Goal: Information Seeking & Learning: Learn about a topic

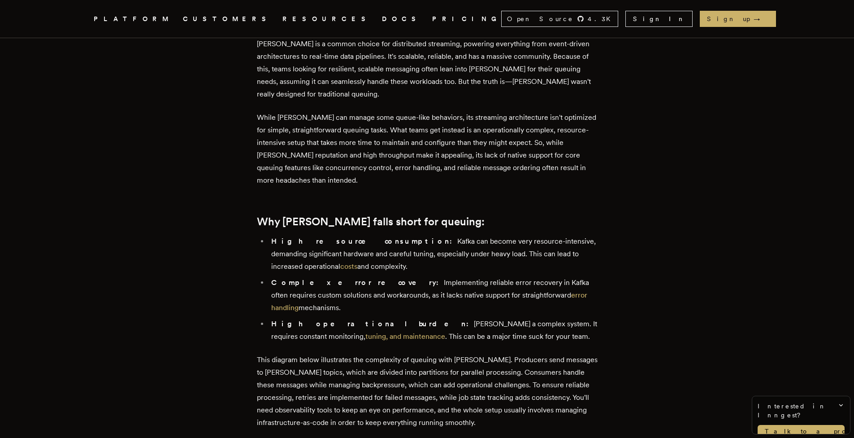
scroll to position [352, 0]
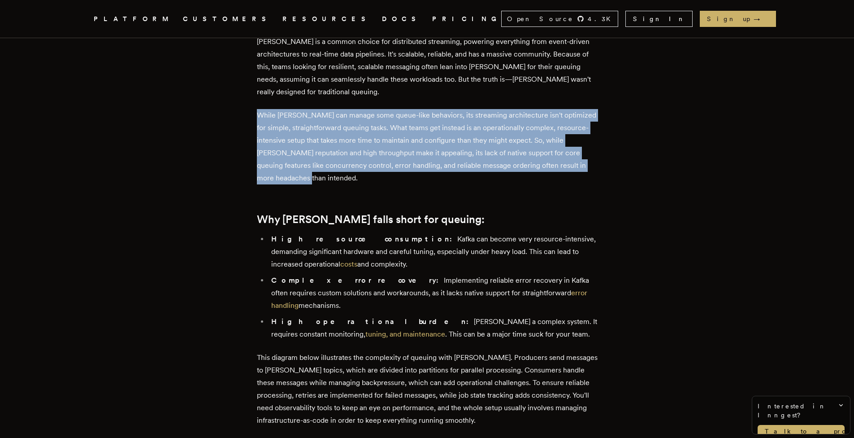
drag, startPoint x: 465, startPoint y: 104, endPoint x: 456, endPoint y: 172, distance: 68.7
click at [456, 172] on p "While [PERSON_NAME] can manage some queue-like behaviors, its streaming archite…" at bounding box center [427, 146] width 341 height 75
drag, startPoint x: 456, startPoint y: 163, endPoint x: 471, endPoint y: 104, distance: 61.0
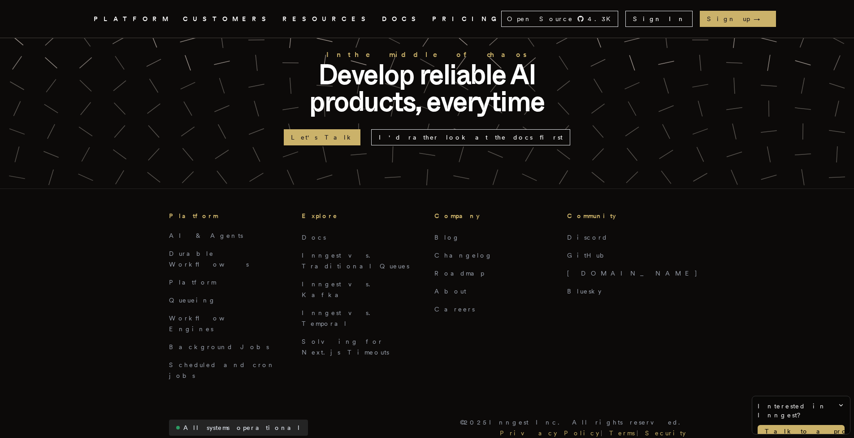
scroll to position [2206, 0]
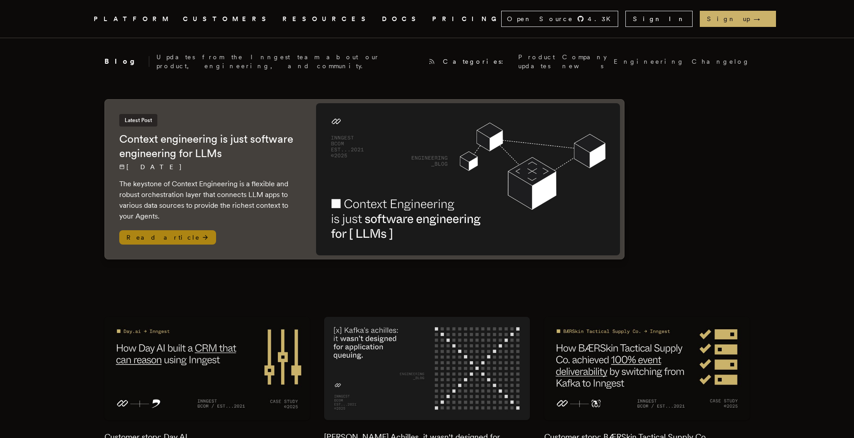
scroll to position [4, 0]
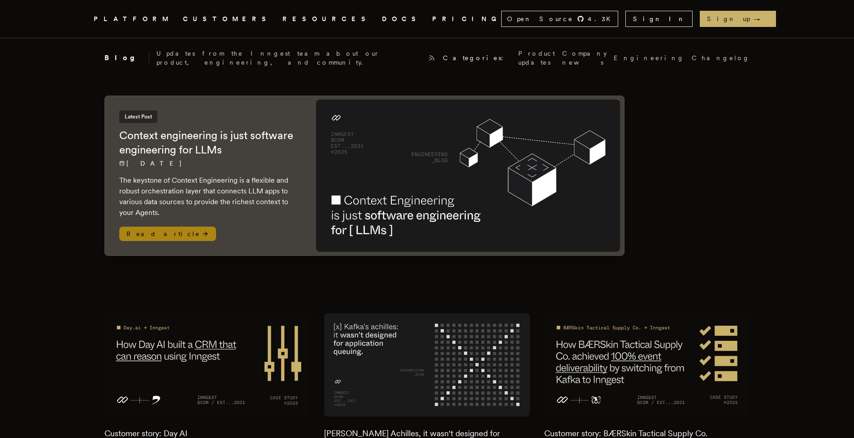
click at [151, 230] on span "Read article" at bounding box center [167, 233] width 97 height 14
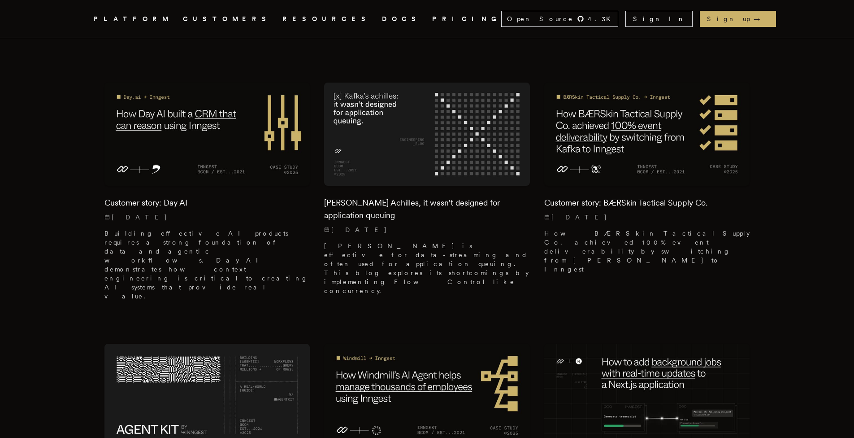
scroll to position [252, 0]
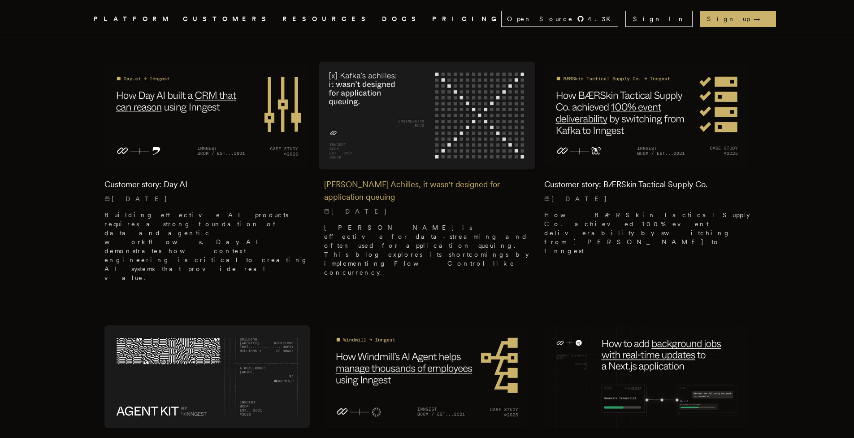
click at [359, 178] on h2 "Kafka's Achilles, it wasn't designed for application queuing" at bounding box center [427, 190] width 206 height 25
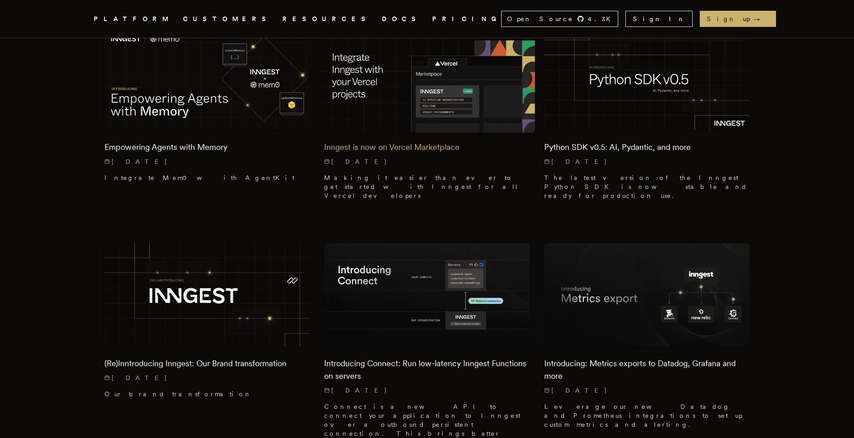
scroll to position [791, 0]
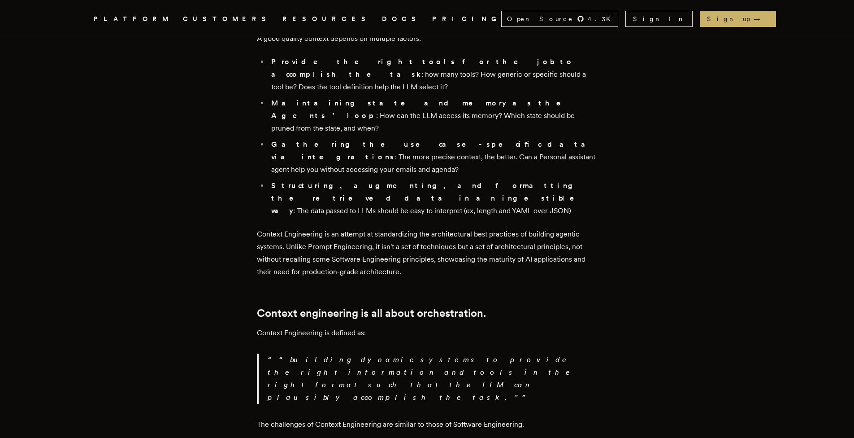
scroll to position [975, 0]
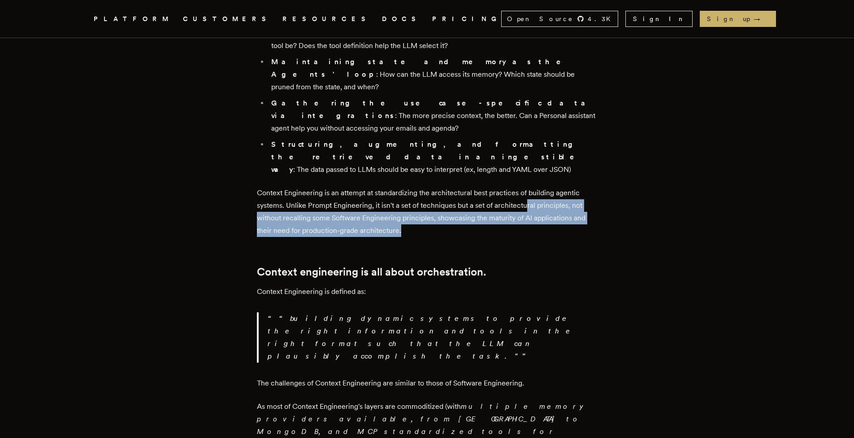
drag, startPoint x: 529, startPoint y: 59, endPoint x: 529, endPoint y: 84, distance: 24.7
click at [529, 186] on p "Context Engineering is an attempt at standardizing the architectural best pract…" at bounding box center [427, 211] width 341 height 50
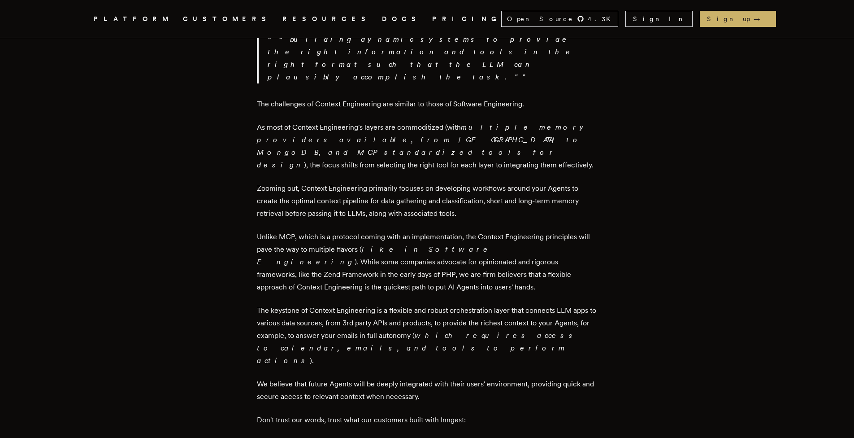
scroll to position [1256, 0]
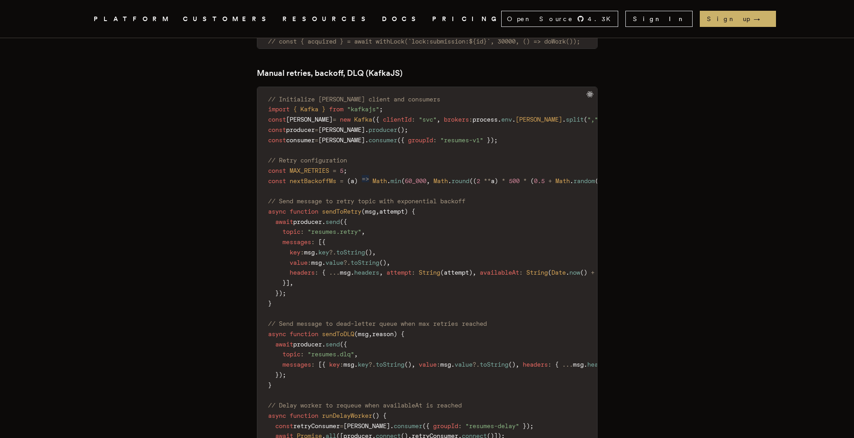
scroll to position [1402, 0]
